Goal: Communication & Community: Participate in discussion

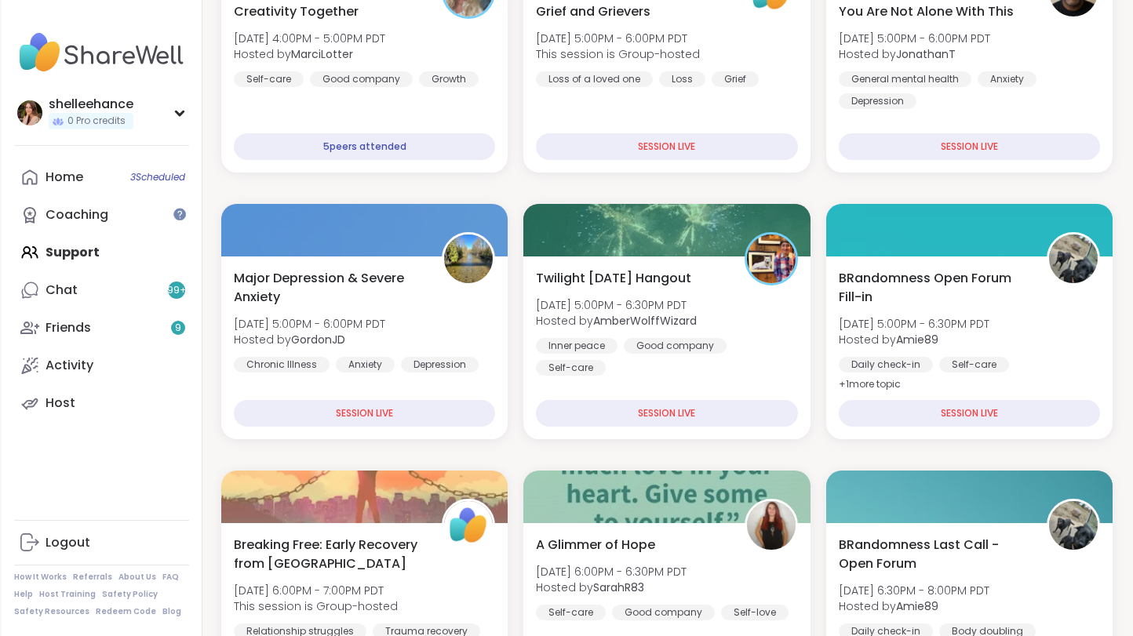
scroll to position [583, 0]
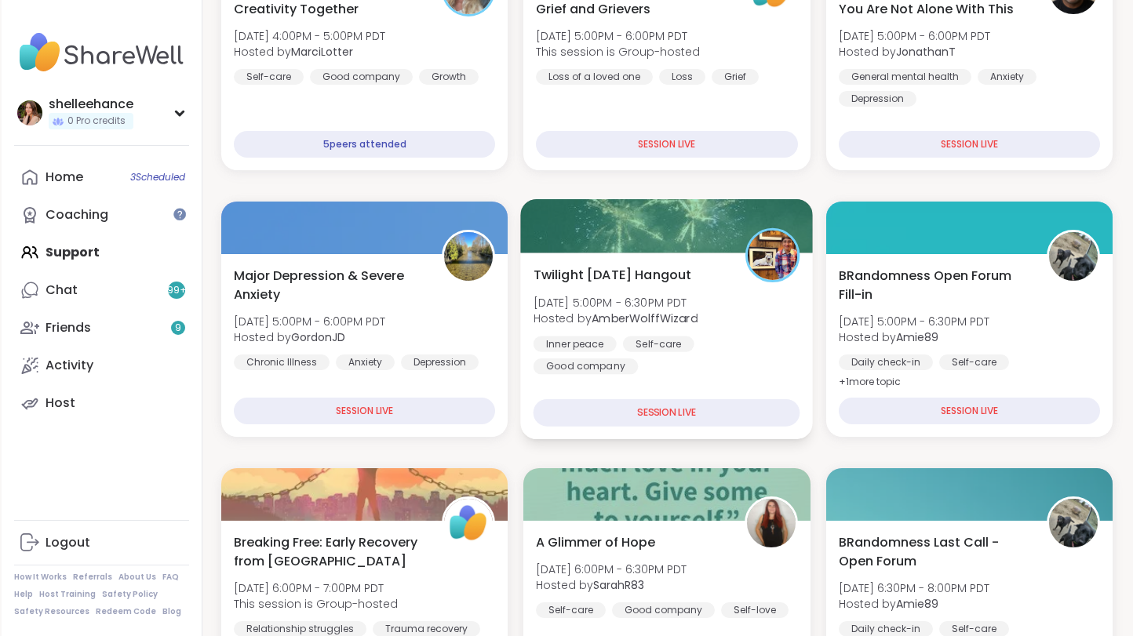
click at [805, 377] on div "Twilight [DATE] Hangout [DATE] 5:00PM - 6:30PM PDT Hosted by AmberWolffWizard I…" at bounding box center [667, 346] width 293 height 187
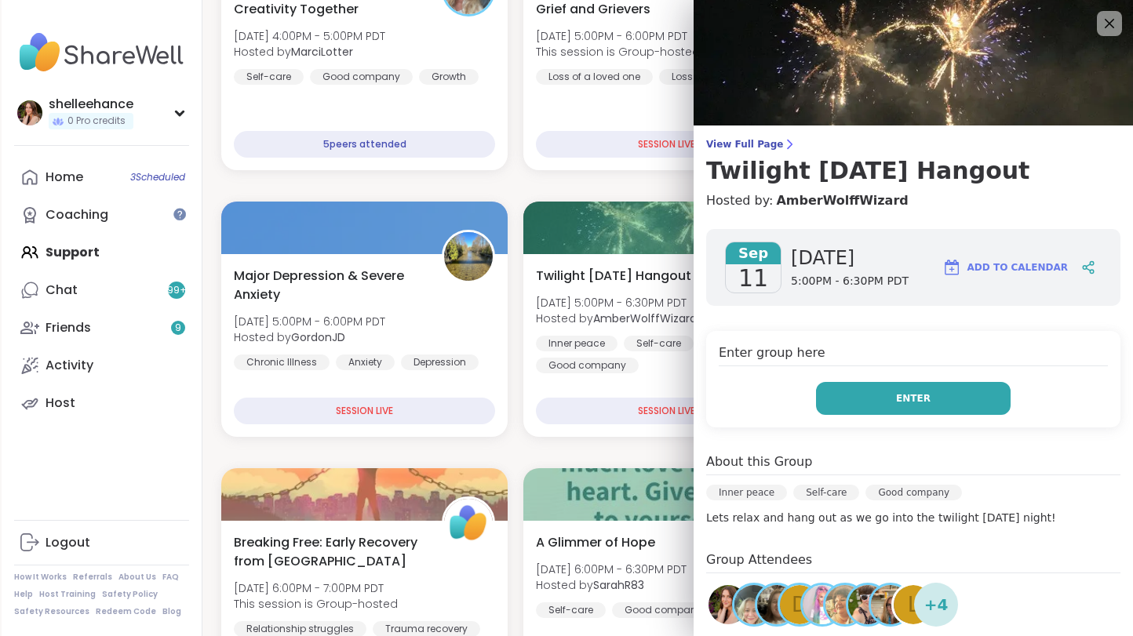
click at [840, 396] on button "Enter" at bounding box center [913, 398] width 195 height 33
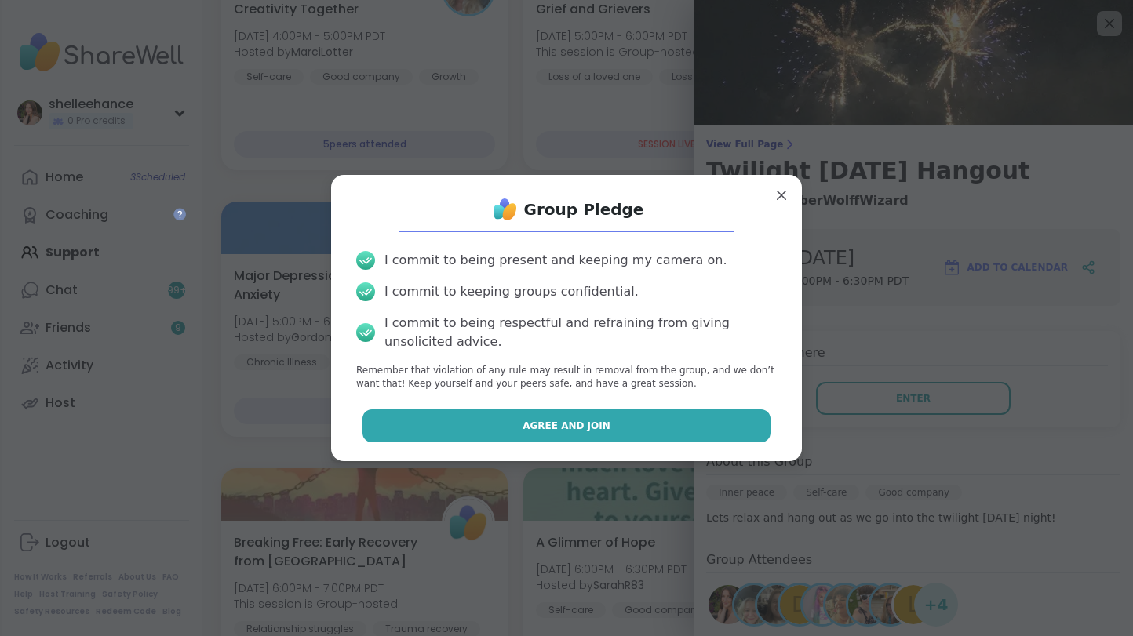
click at [473, 420] on button "Agree and Join" at bounding box center [566, 426] width 409 height 33
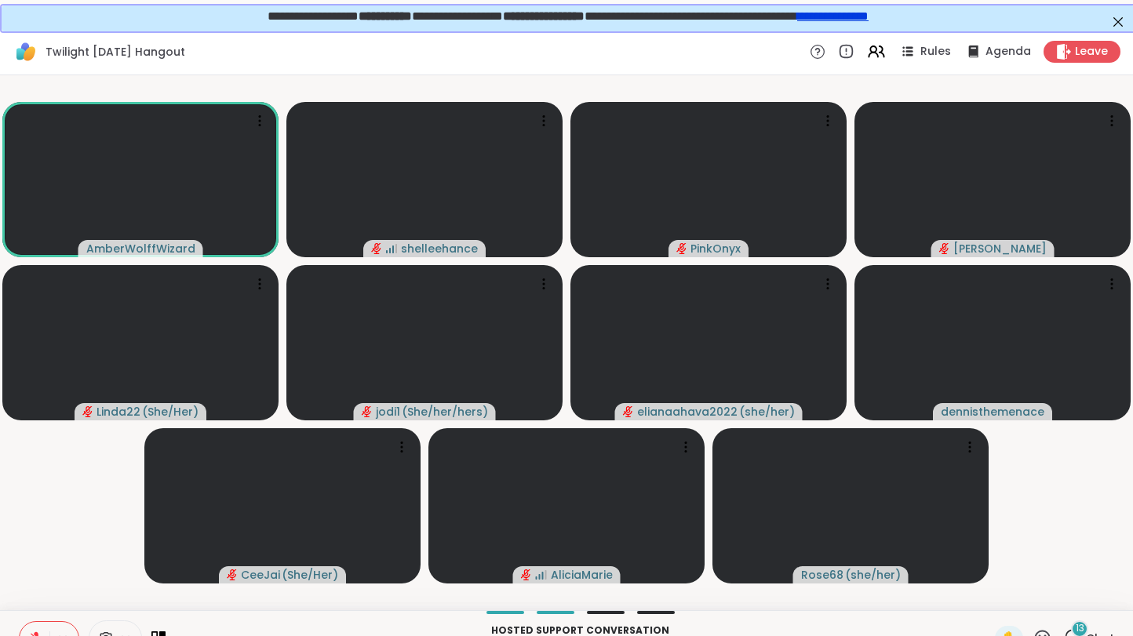
click at [1056, 581] on video-player-container "AmberWolffWizard shelleehance PinkOnyx [PERSON_NAME] Linda22 ( She/Her ) jodi1 …" at bounding box center [566, 343] width 1114 height 522
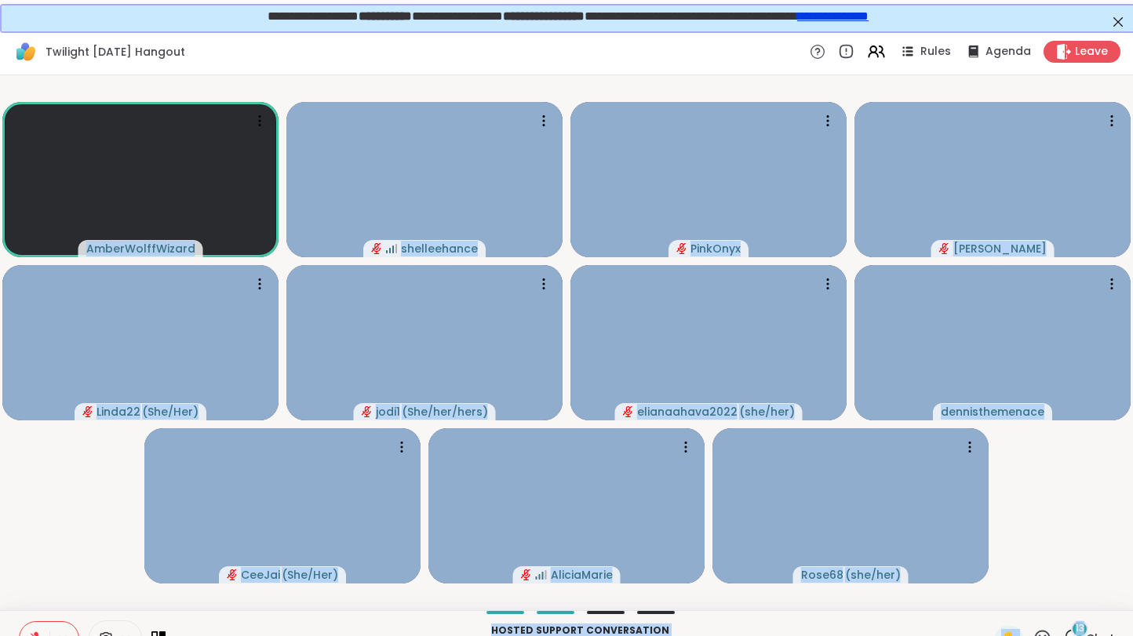
scroll to position [29, 0]
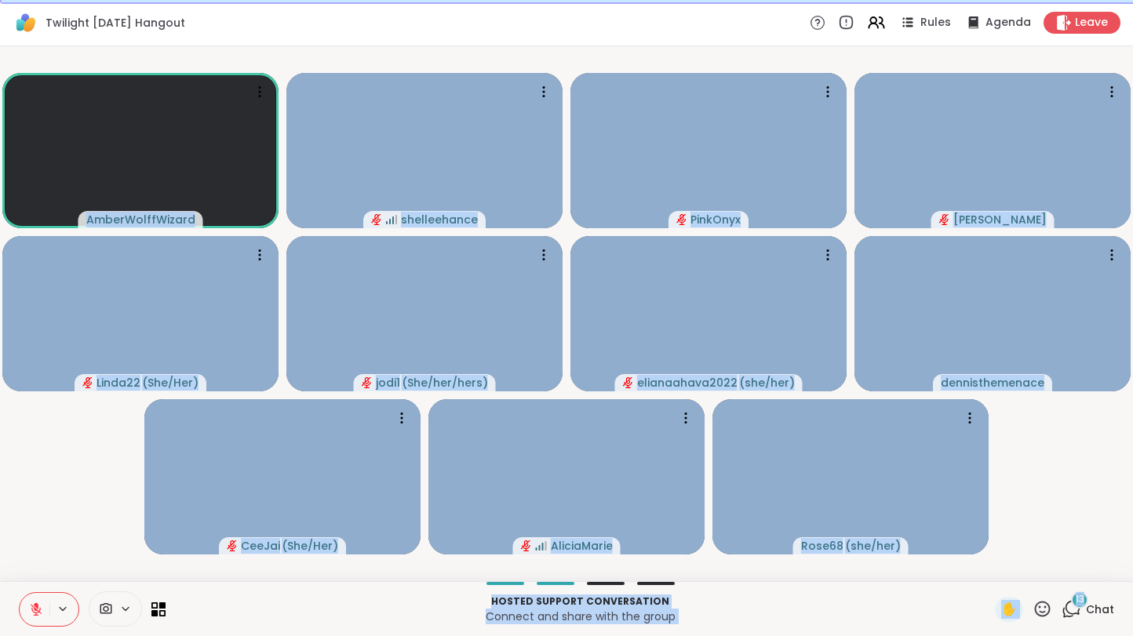
drag, startPoint x: 1056, startPoint y: 581, endPoint x: 1064, endPoint y: 645, distance: 64.0
click at [1064, 635] on html "Twilight [DATE] Hangout Rules Agenda Leave AmberWolffWizard shelleehance PinkOn…" at bounding box center [566, 303] width 1133 height 665
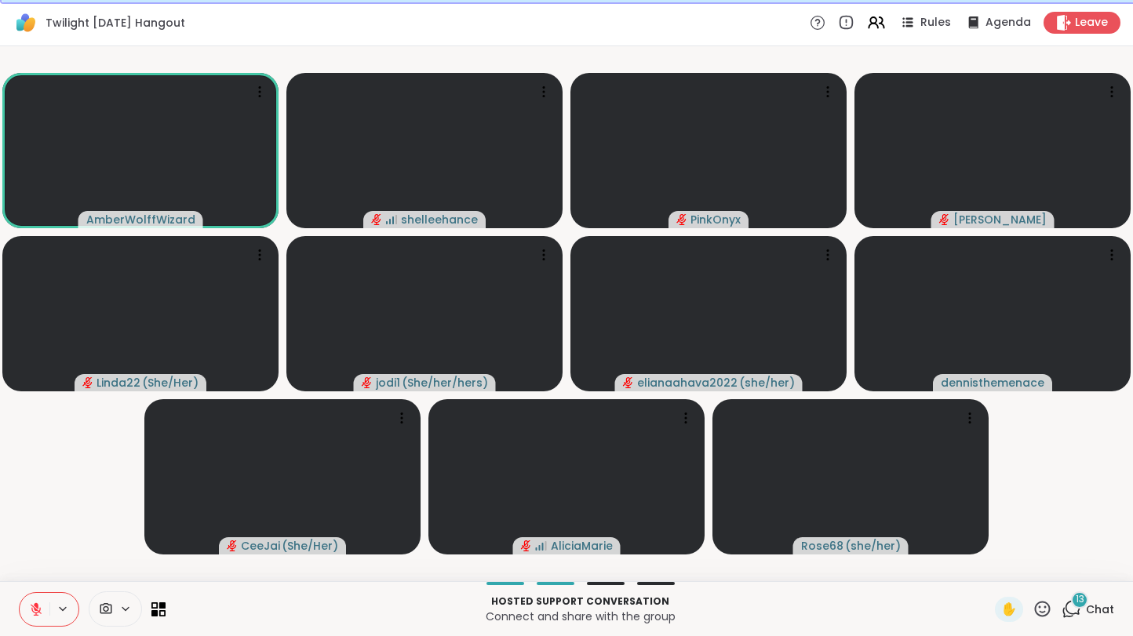
click at [1085, 501] on video-player-container "AmberWolffWizard shelleehance PinkOnyx [PERSON_NAME] Linda22 ( She/Her ) jodi1 …" at bounding box center [566, 314] width 1114 height 522
click at [27, 616] on button at bounding box center [35, 609] width 30 height 33
click at [27, 614] on button at bounding box center [35, 609] width 30 height 33
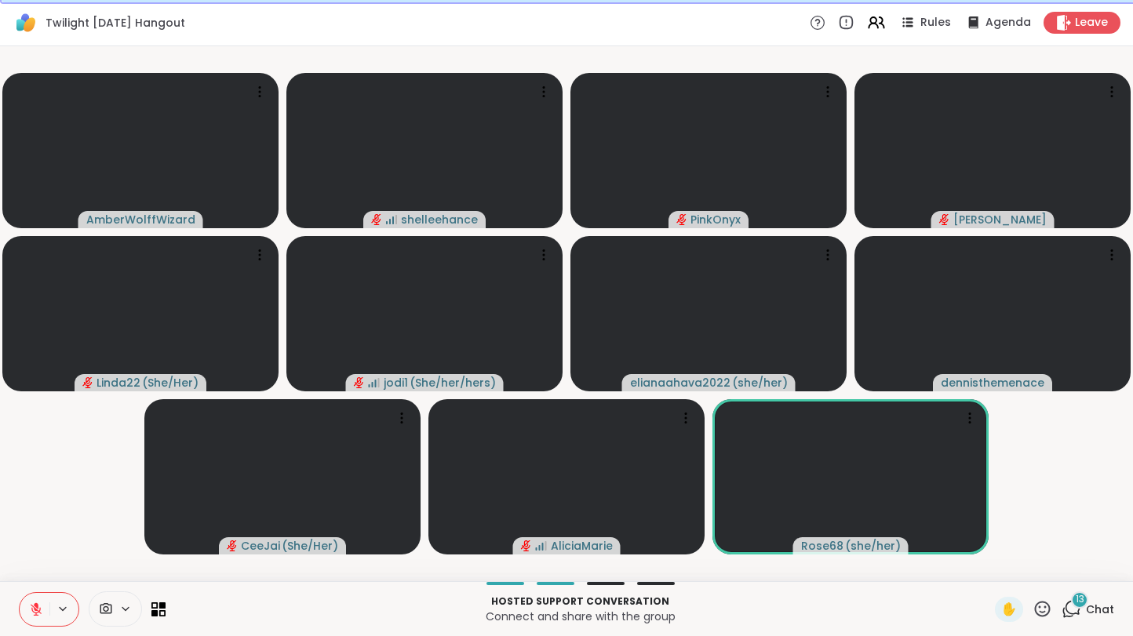
click at [37, 608] on icon at bounding box center [36, 609] width 14 height 14
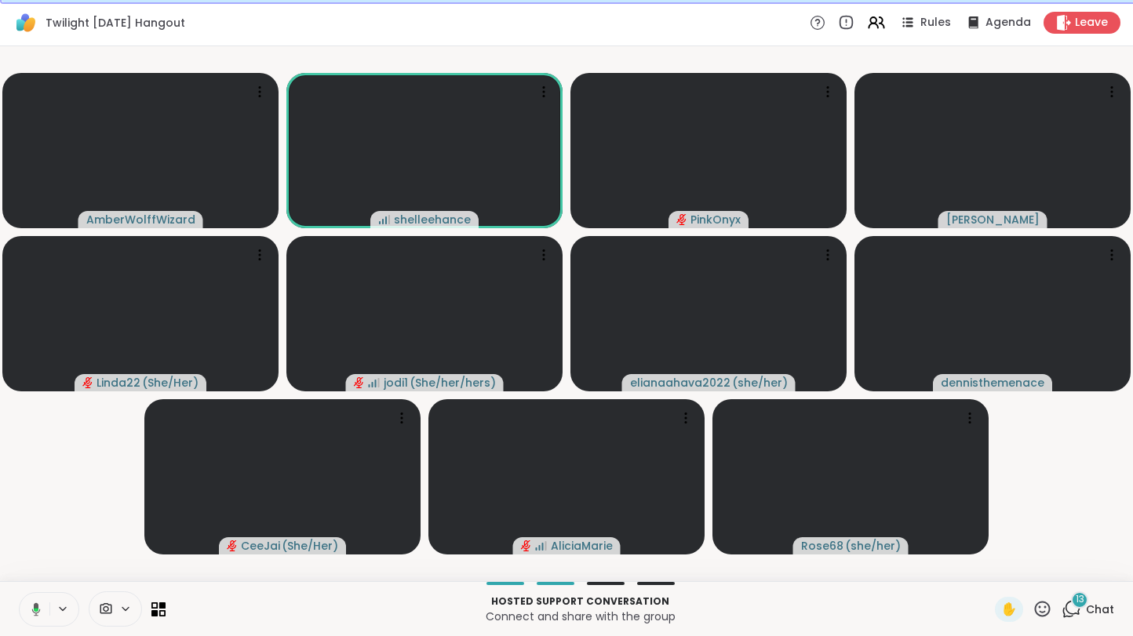
click at [37, 608] on icon at bounding box center [36, 610] width 5 height 4
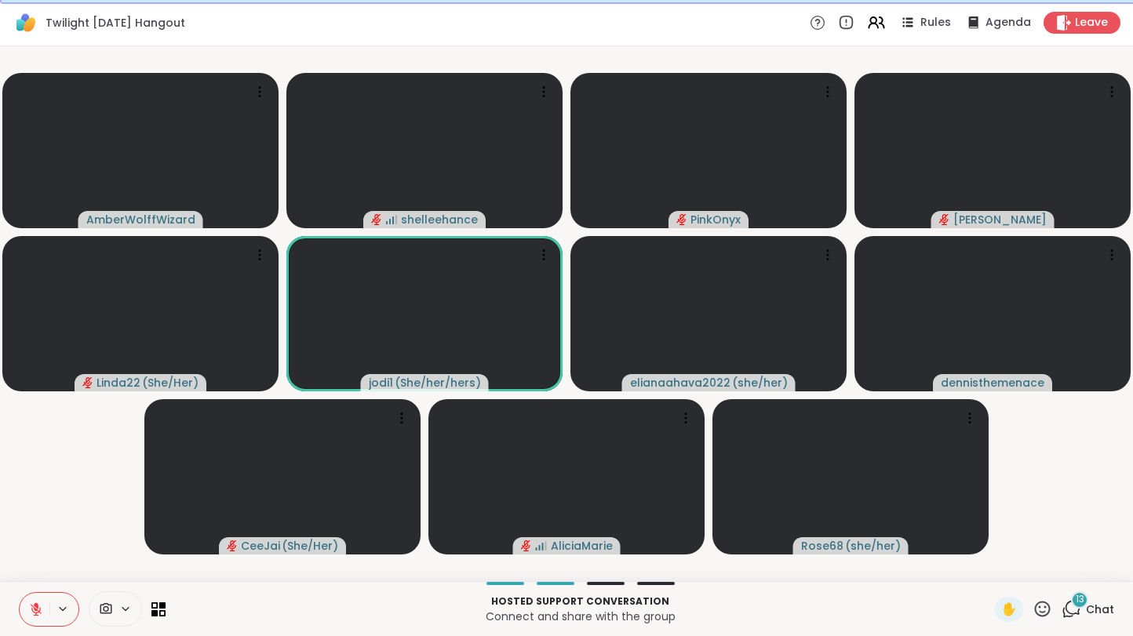
click at [37, 608] on icon at bounding box center [36, 609] width 14 height 14
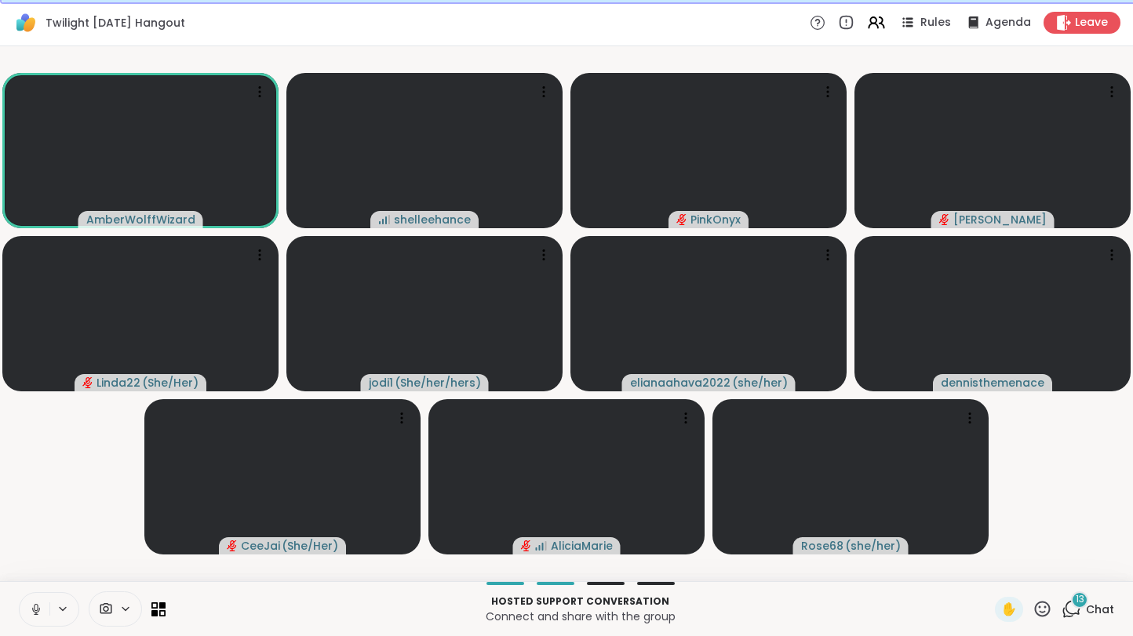
click at [37, 608] on icon at bounding box center [36, 607] width 4 height 7
click at [36, 613] on icon at bounding box center [36, 609] width 11 height 11
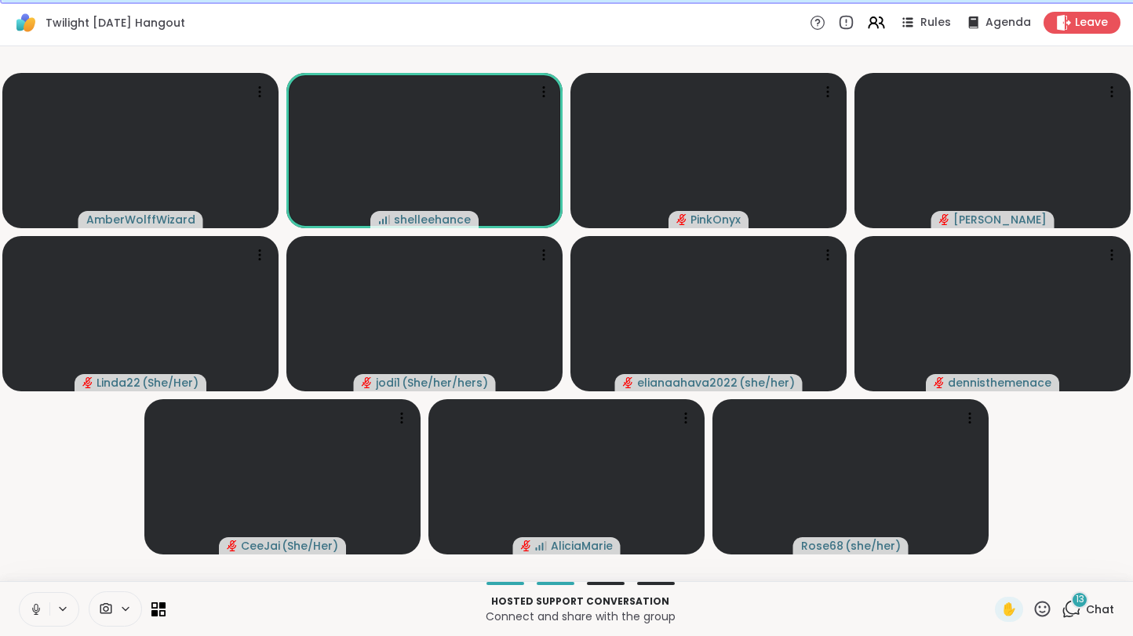
click at [36, 613] on icon at bounding box center [35, 613] width 1 height 3
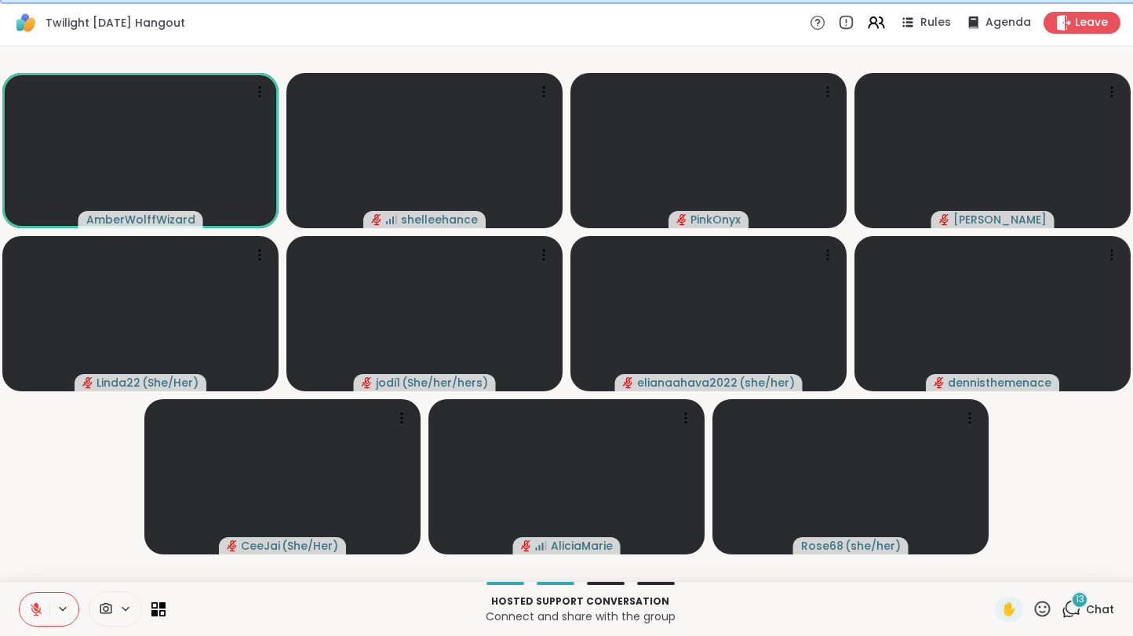
click at [36, 613] on icon at bounding box center [36, 609] width 11 height 11
click at [32, 613] on icon at bounding box center [36, 609] width 14 height 14
click at [20, 613] on button at bounding box center [35, 609] width 30 height 33
click at [22, 614] on button at bounding box center [35, 609] width 30 height 33
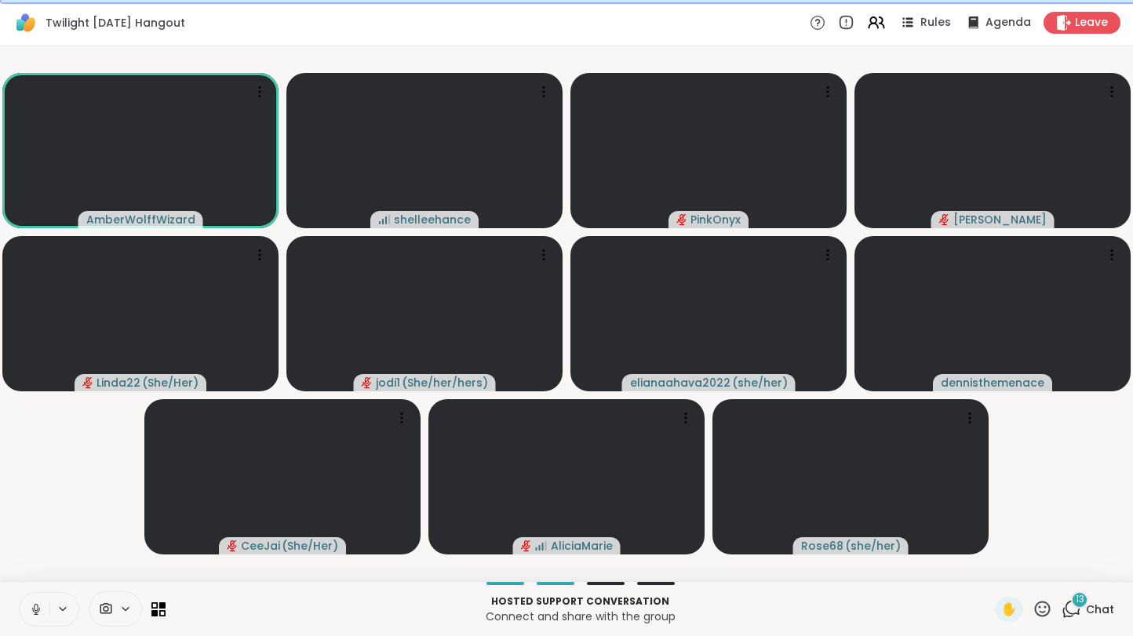
click at [22, 614] on button at bounding box center [35, 609] width 30 height 33
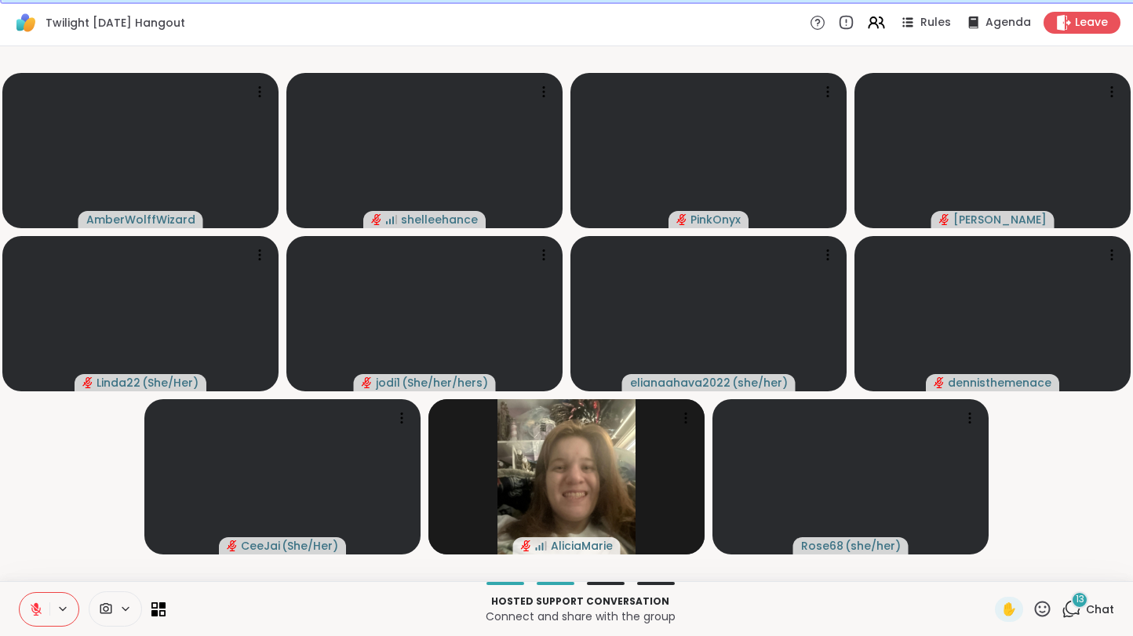
click at [1112, 612] on span "Chat" at bounding box center [1100, 610] width 28 height 16
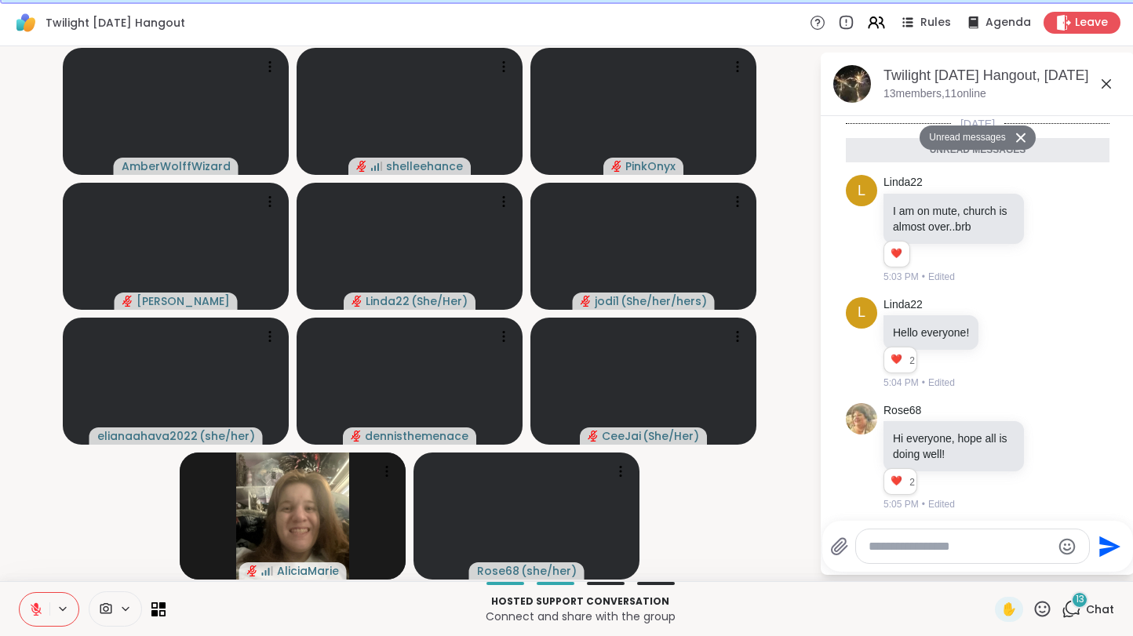
scroll to position [1057, 0]
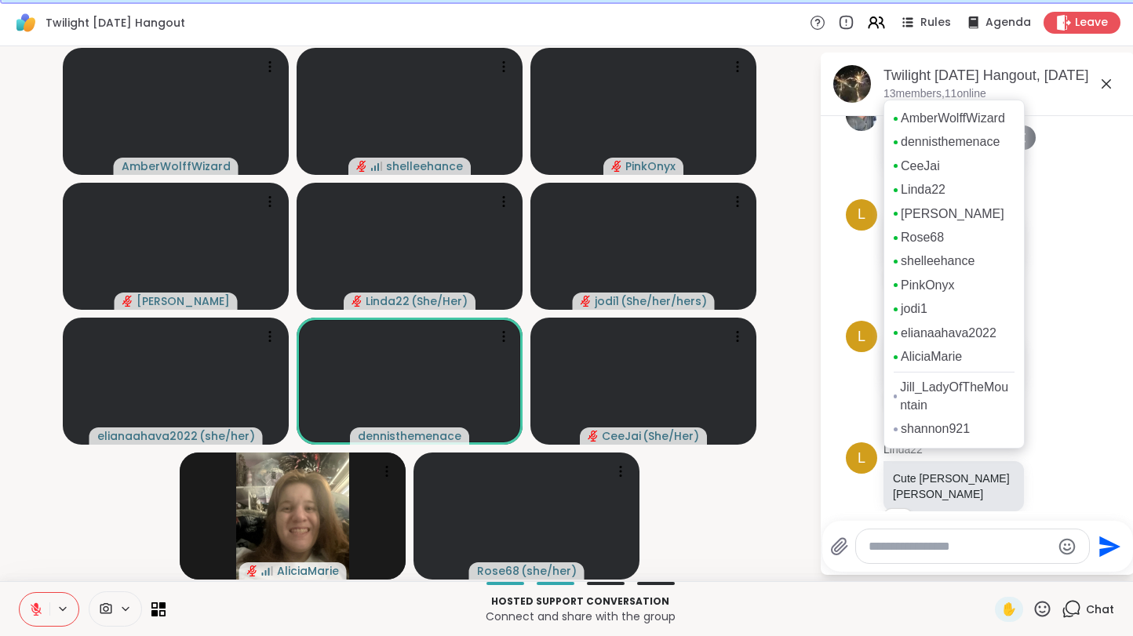
click at [999, 349] on div "AmberWolffWizard [PERSON_NAME] Linda22 Adrienne_QueenOfTheDawn Rose68 [PERSON_N…" at bounding box center [953, 274] width 141 height 349
click at [992, 342] on link "elianaahava2022" at bounding box center [949, 333] width 96 height 17
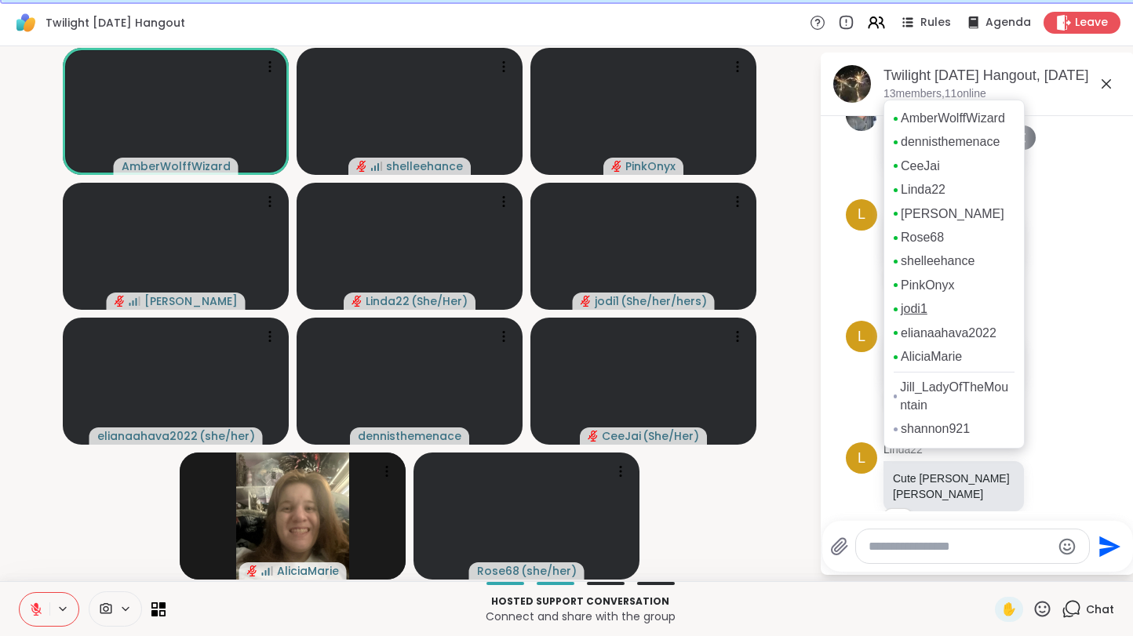
click at [918, 318] on link "jodi1" at bounding box center [914, 308] width 27 height 17
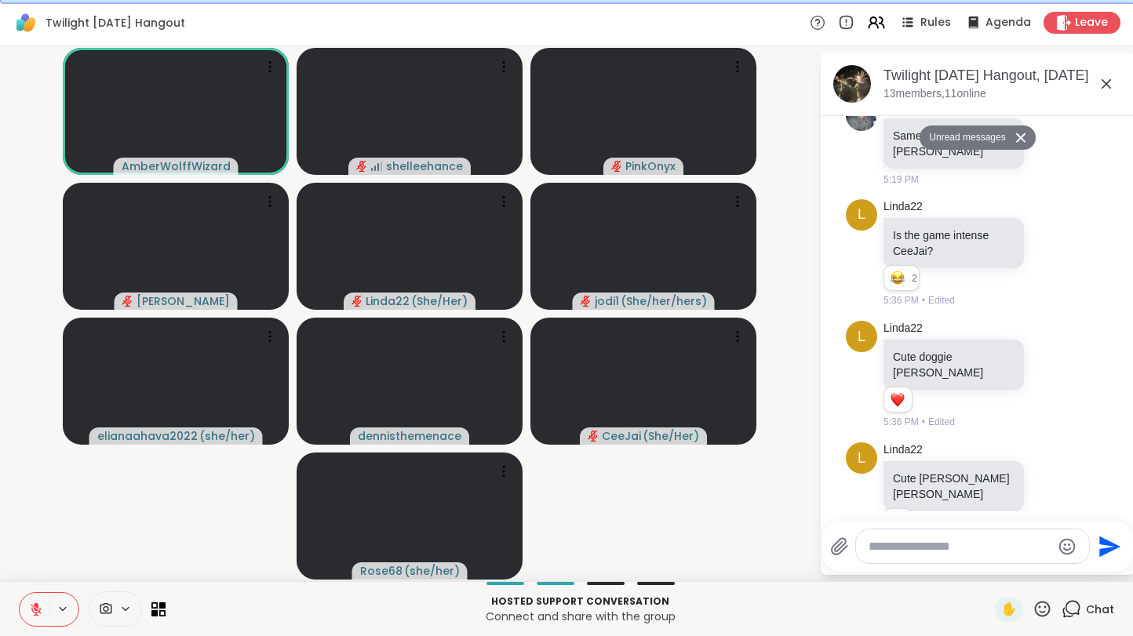
click at [957, 552] on textarea "Type your message" at bounding box center [959, 547] width 183 height 16
paste textarea "**********"
type textarea "**********"
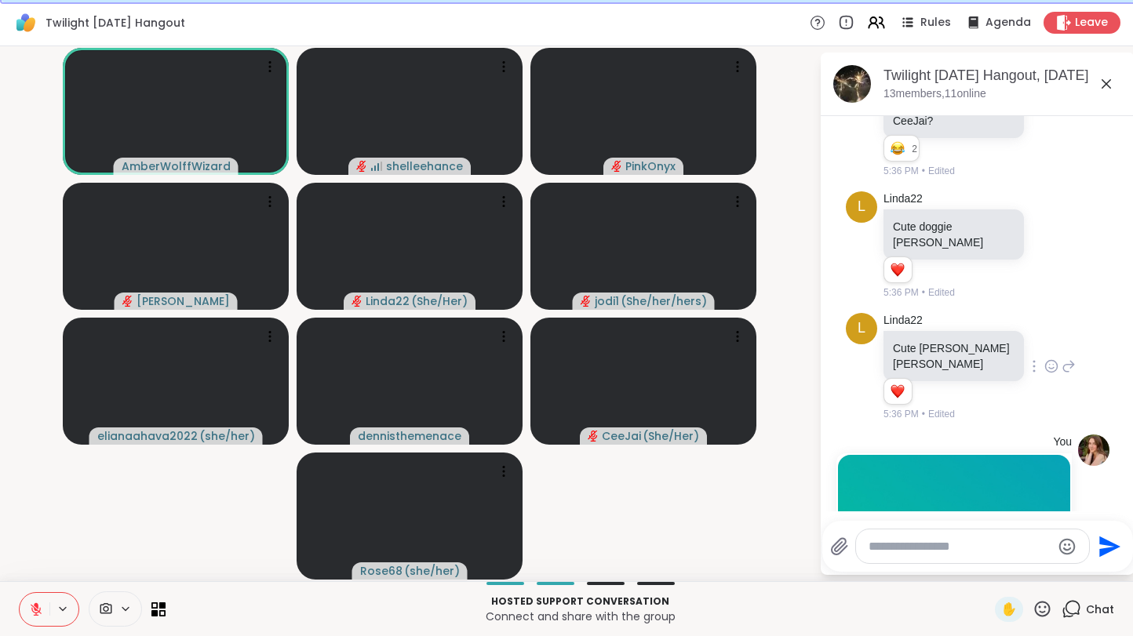
scroll to position [1406, 0]
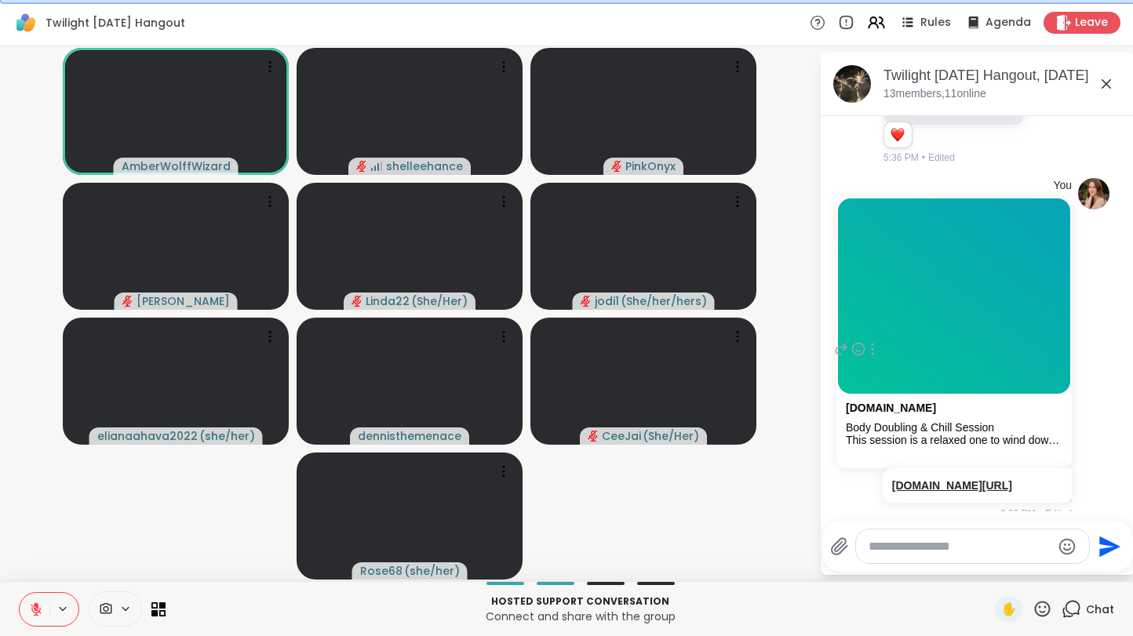
click at [939, 479] on link "[DOMAIN_NAME][URL]" at bounding box center [952, 485] width 120 height 13
click at [13, 608] on div "Hosted support conversation Connect and share with the group ✋ Chat" at bounding box center [566, 608] width 1133 height 55
click at [29, 615] on icon at bounding box center [36, 609] width 14 height 14
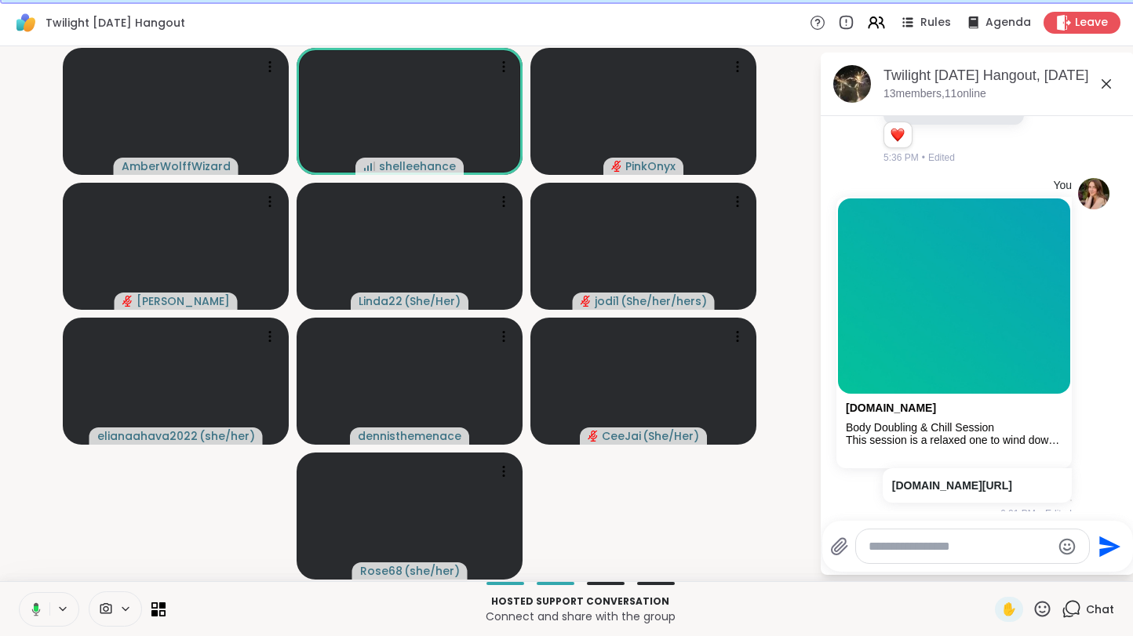
click at [28, 615] on icon at bounding box center [34, 609] width 14 height 14
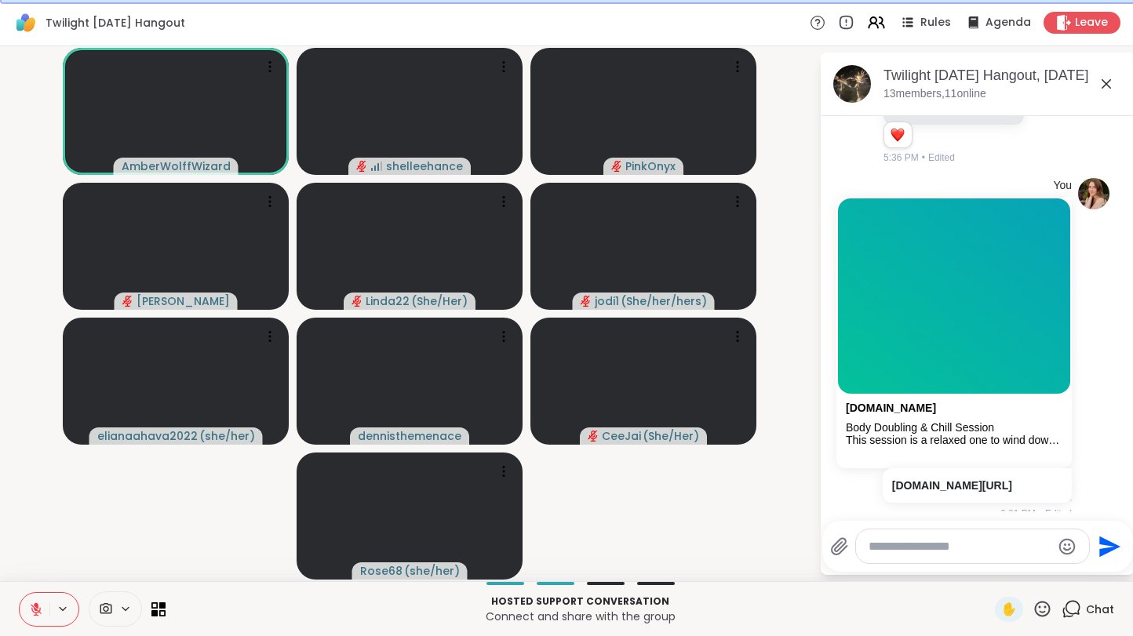
click at [30, 609] on icon at bounding box center [36, 609] width 14 height 14
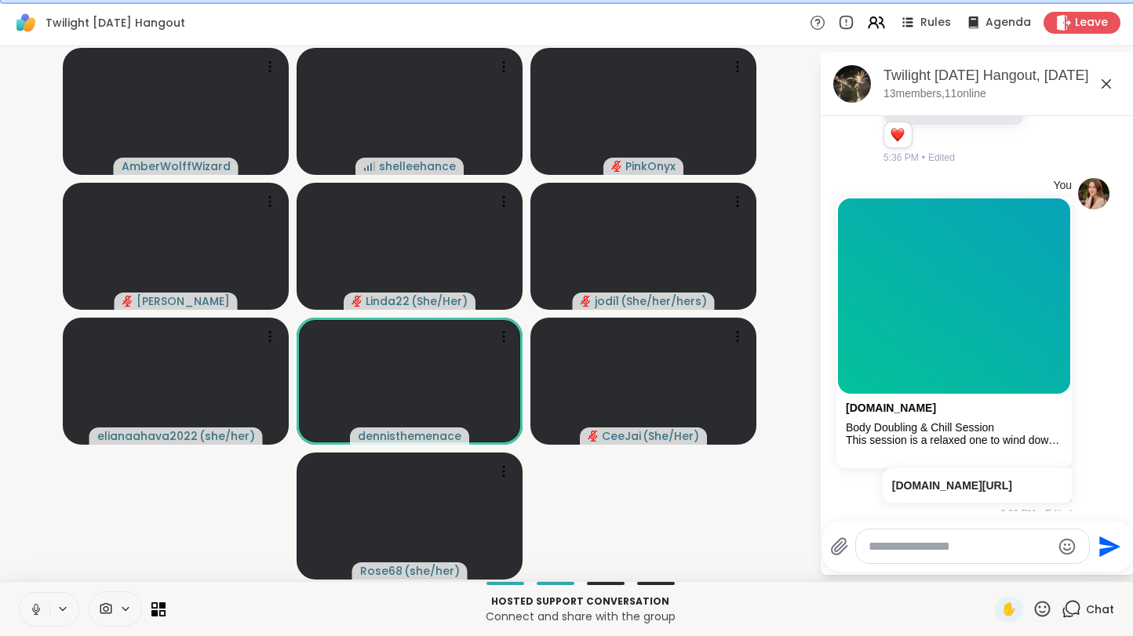
click at [30, 609] on icon at bounding box center [36, 609] width 14 height 14
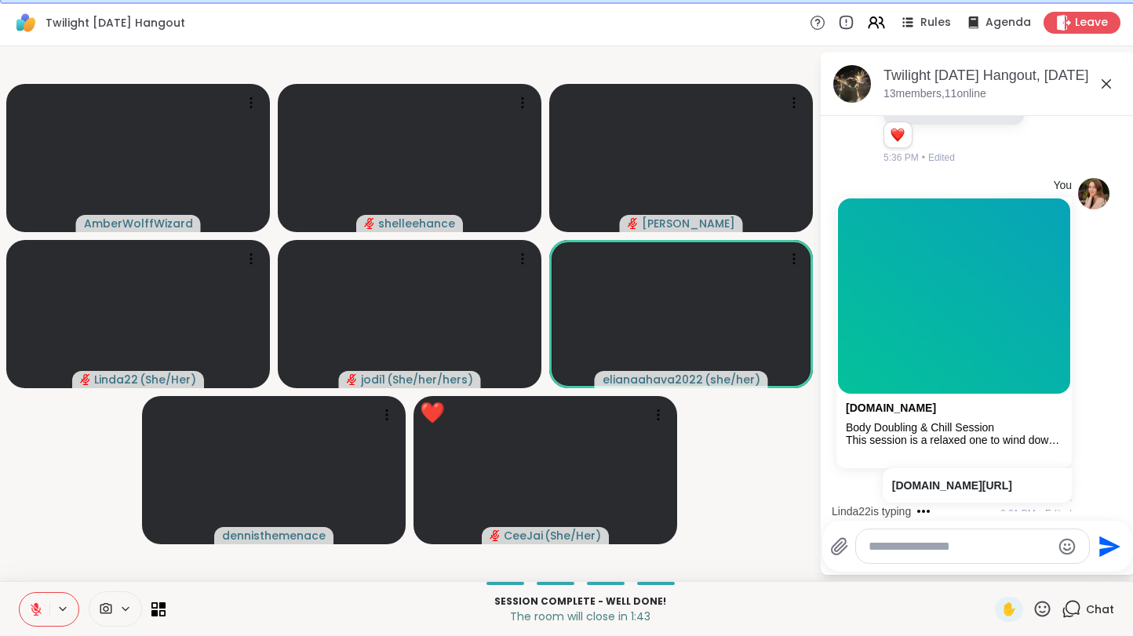
scroll to position [1490, 0]
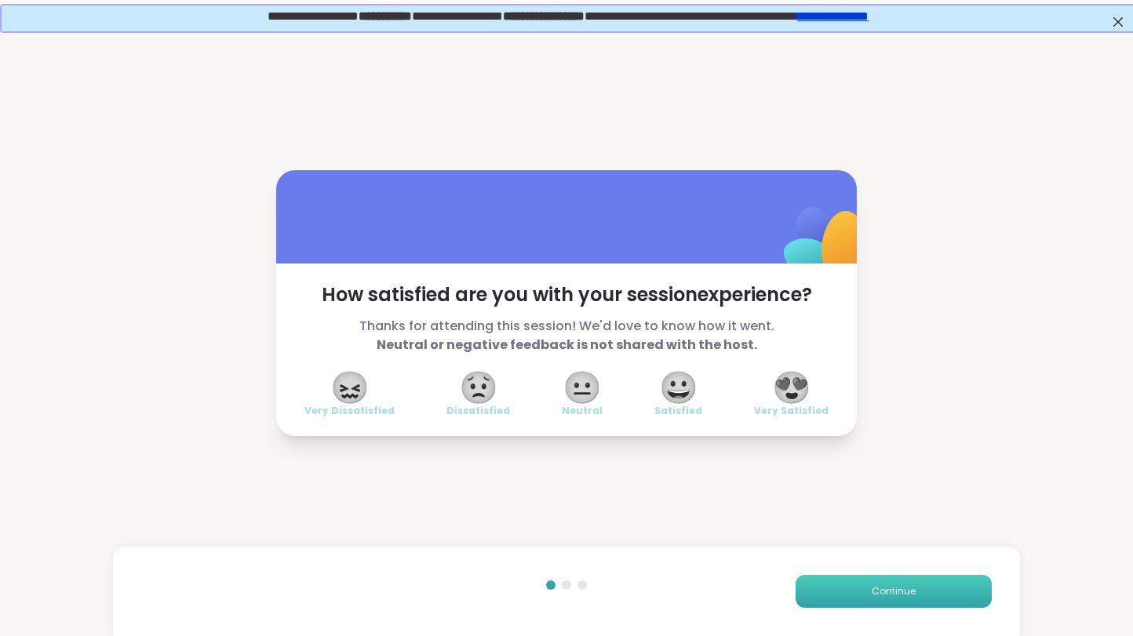
click at [896, 594] on span "Continue" at bounding box center [894, 591] width 44 height 14
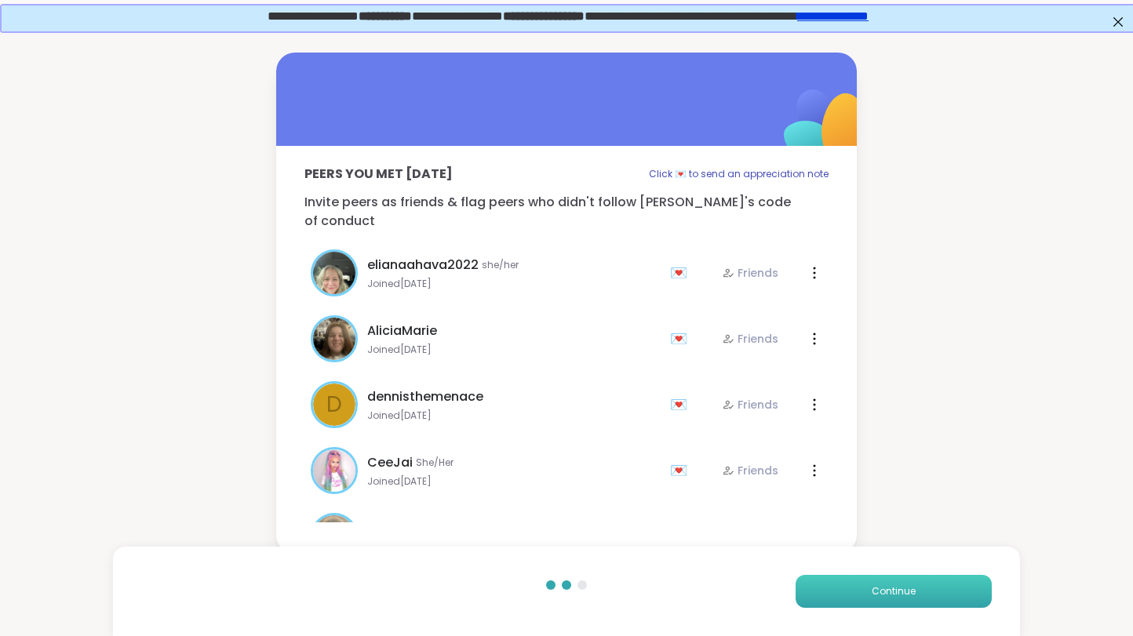
click at [896, 594] on span "Continue" at bounding box center [894, 591] width 44 height 14
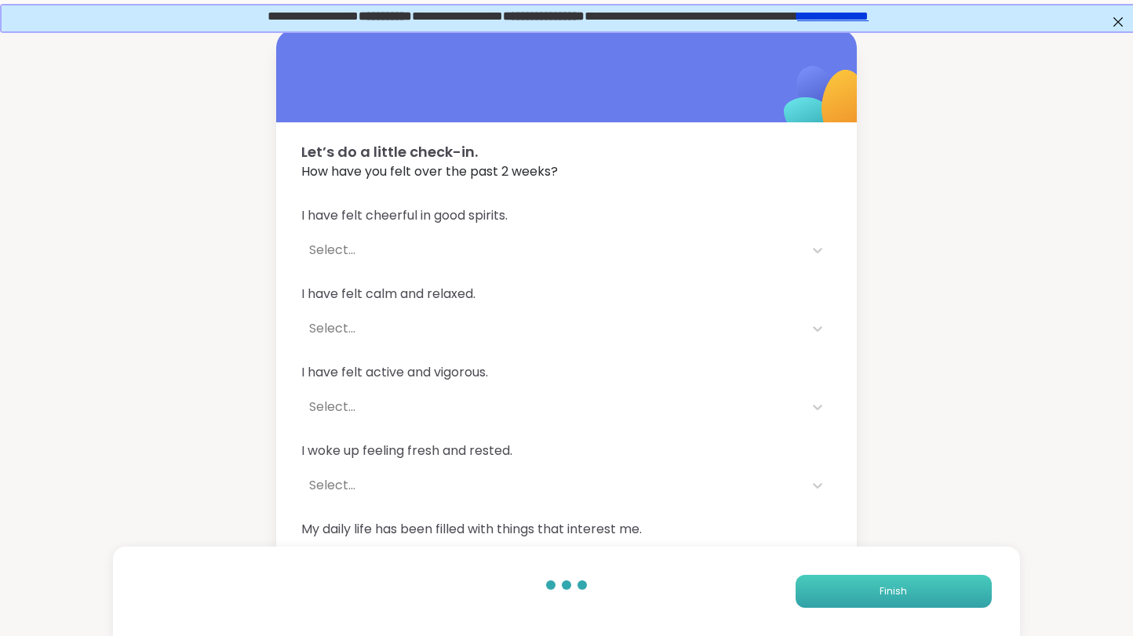
click at [894, 592] on span "Finish" at bounding box center [892, 591] width 27 height 14
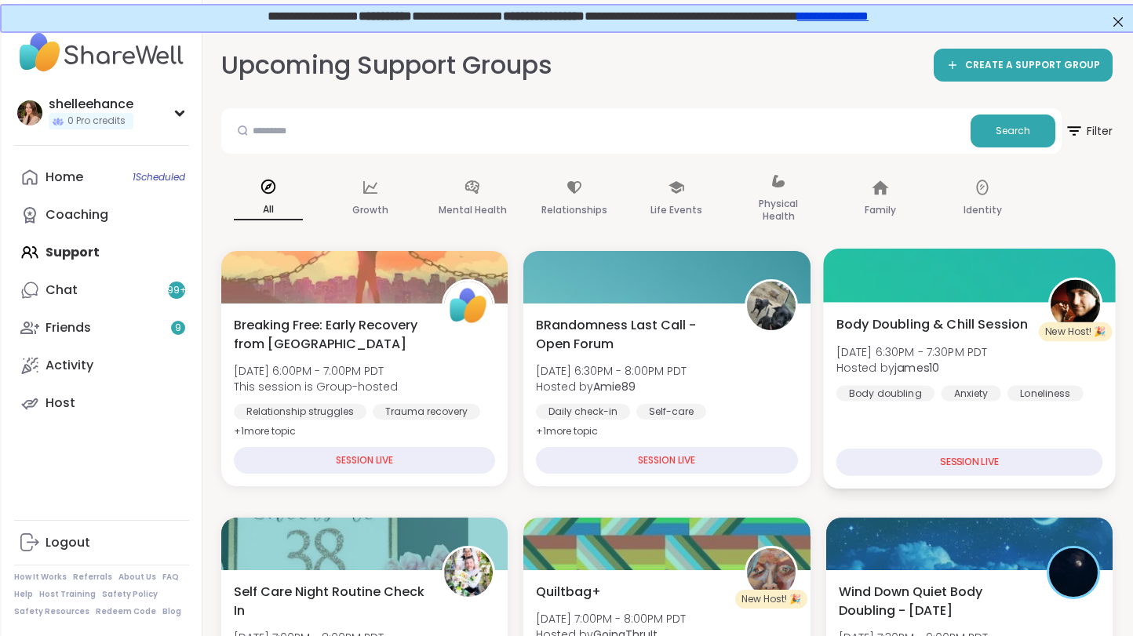
click at [1089, 413] on div "Body Doubling & Chill Session [DATE] 6:30PM - 7:30PM PDT Hosted by james10 Body…" at bounding box center [969, 395] width 293 height 187
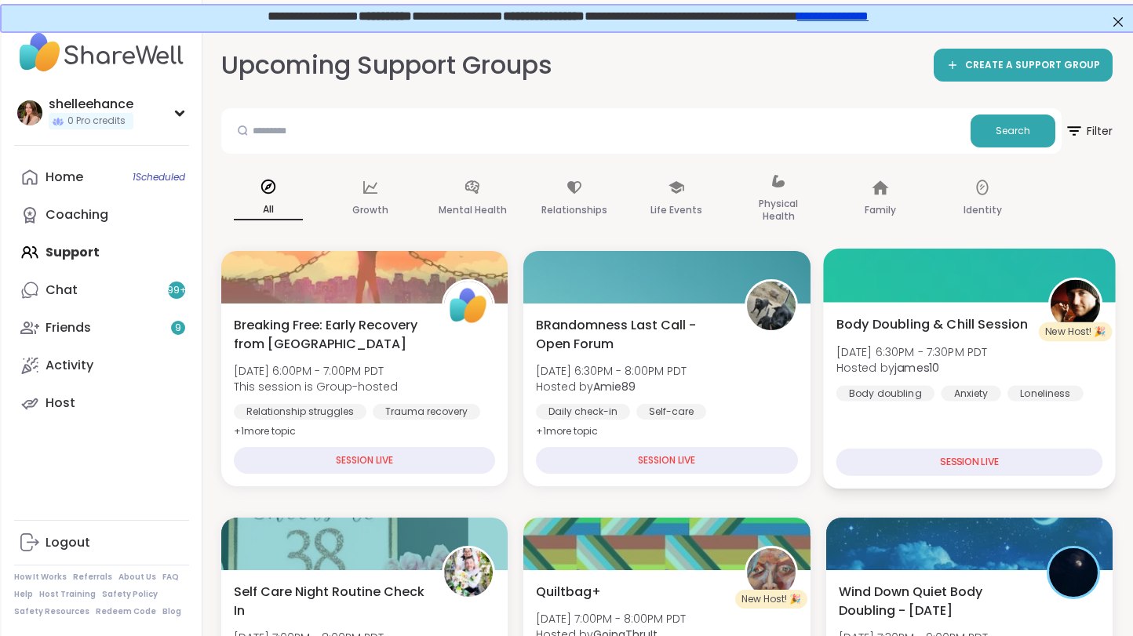
click at [1061, 424] on div "Body Doubling & Chill Session [DATE] 6:30PM - 7:30PM PDT Hosted by james10 Body…" at bounding box center [969, 395] width 293 height 187
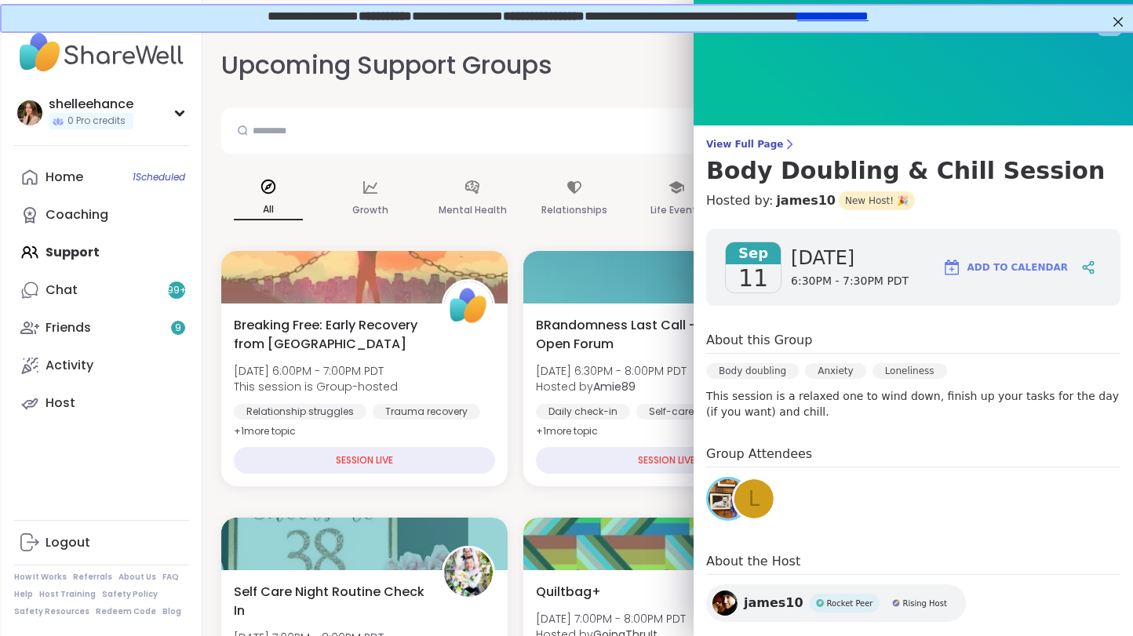
scroll to position [30, 0]
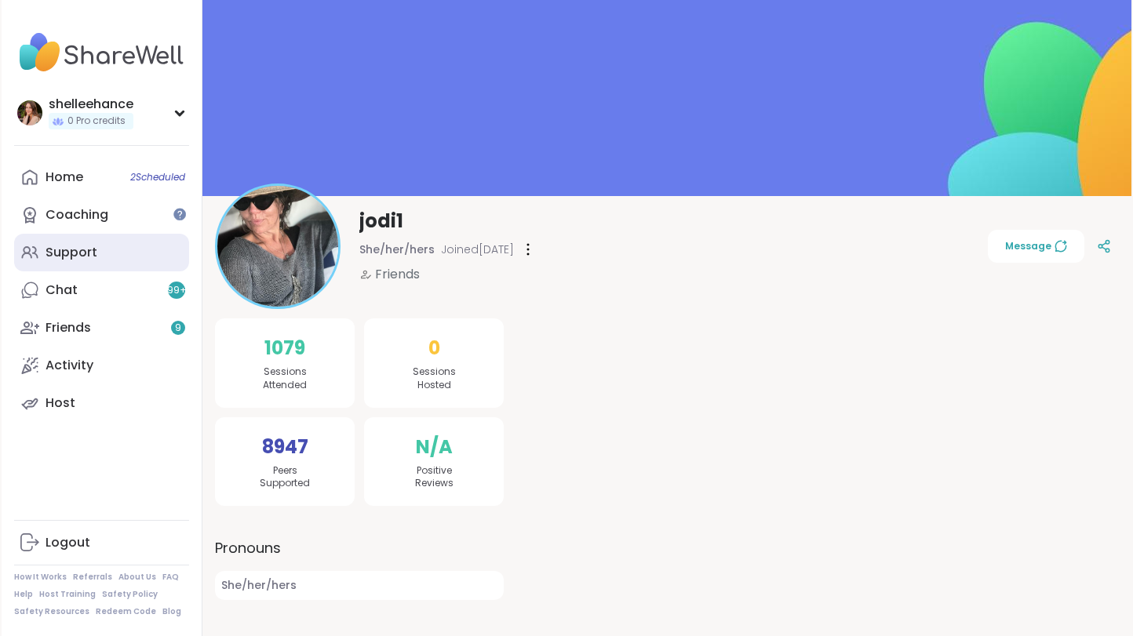
click at [133, 258] on link "Support" at bounding box center [101, 253] width 175 height 38
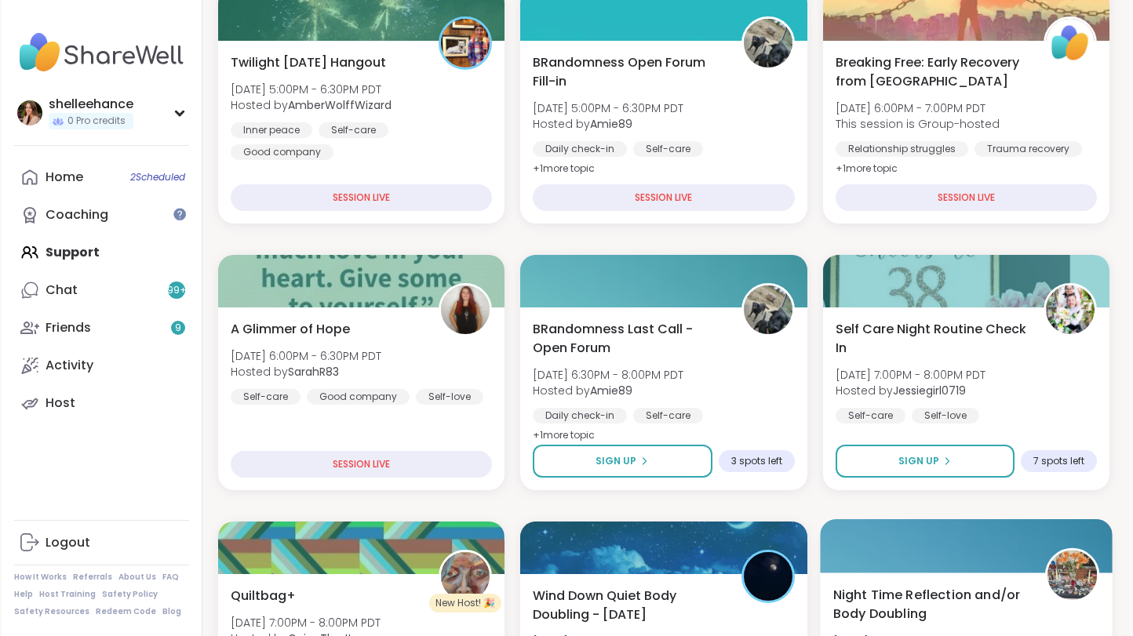
scroll to position [437, 3]
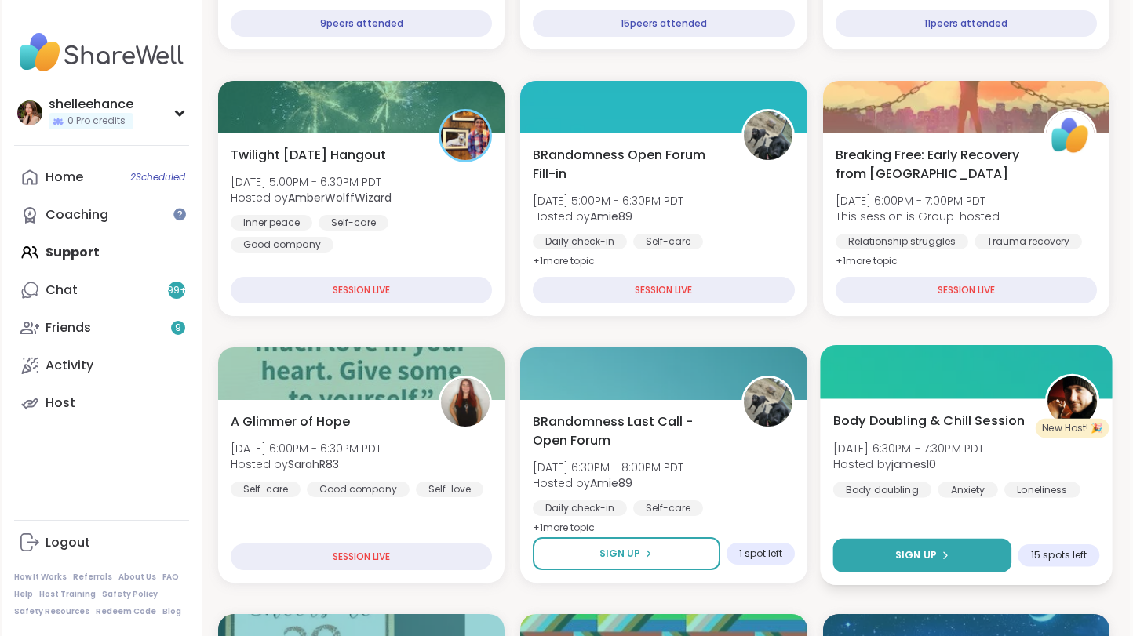
click at [860, 561] on button "Sign Up" at bounding box center [921, 556] width 179 height 34
click at [1094, 515] on div "Body Doubling & Chill Session Thu, Sep 11 | 6:30PM - 7:30PM PDT Hosted by james…" at bounding box center [966, 492] width 293 height 187
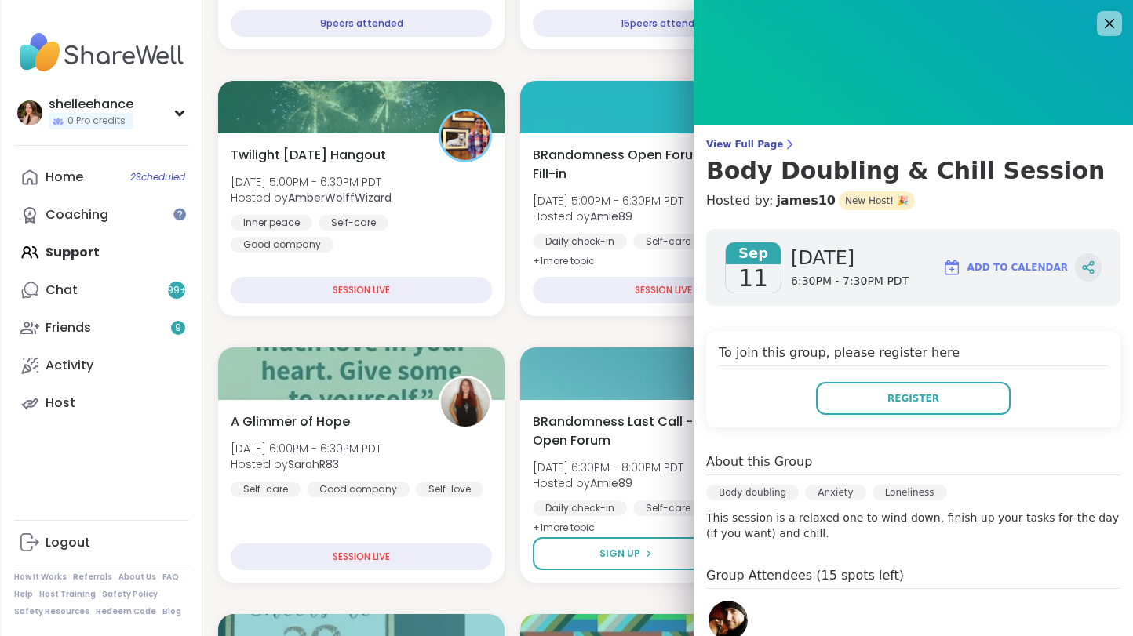
click at [1087, 273] on icon at bounding box center [1088, 267] width 14 height 14
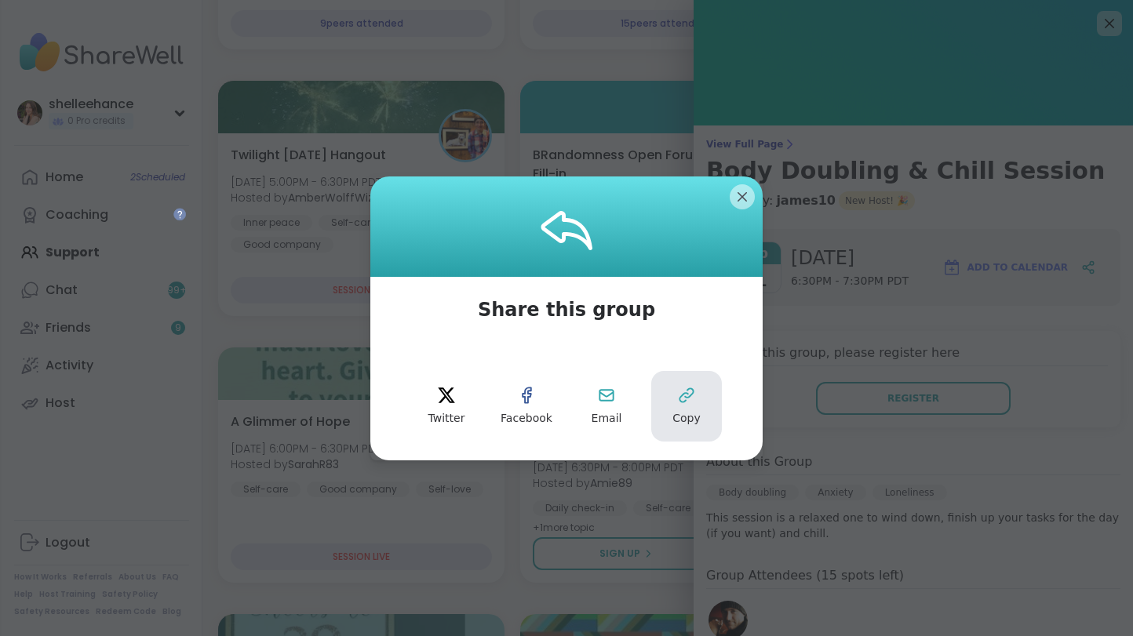
click at [679, 406] on button "Copy" at bounding box center [686, 406] width 71 height 71
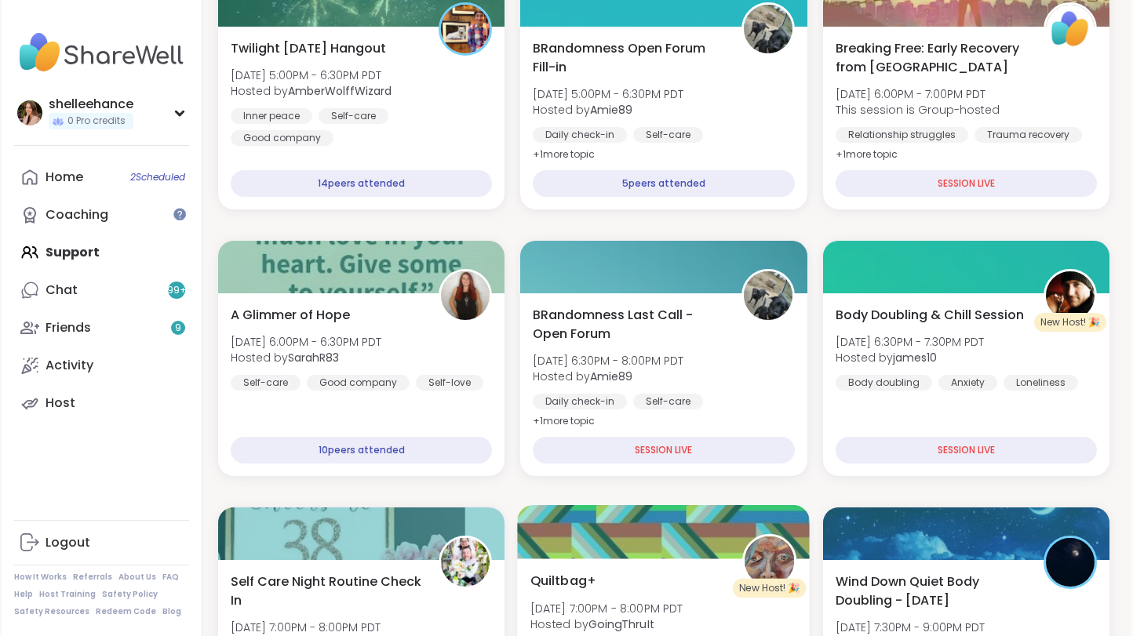
scroll to position [152, 3]
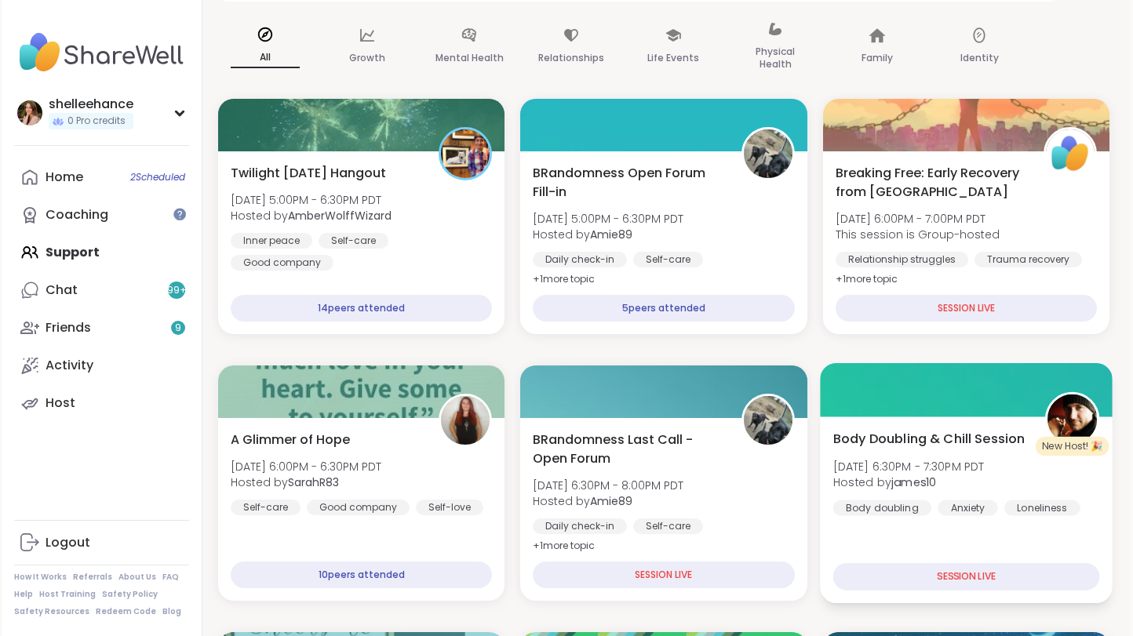
click at [951, 487] on span "Hosted by james10" at bounding box center [907, 483] width 151 height 16
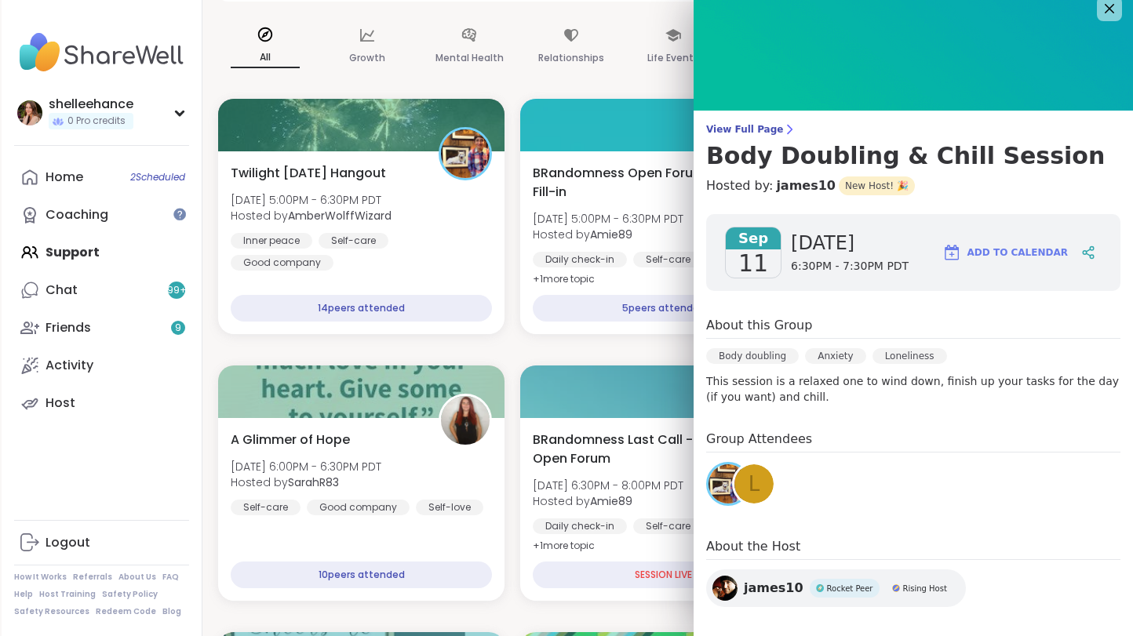
scroll to position [21, 0]
